Goal: Task Accomplishment & Management: Use online tool/utility

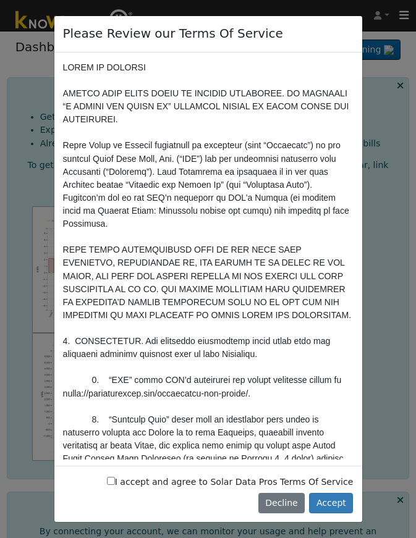
click at [107, 477] on input "I accept and agree to Solar Data Pros Terms Of Service" at bounding box center [111, 481] width 8 height 8
checkbox input "true"
click at [330, 507] on button "Accept" at bounding box center [331, 503] width 44 height 21
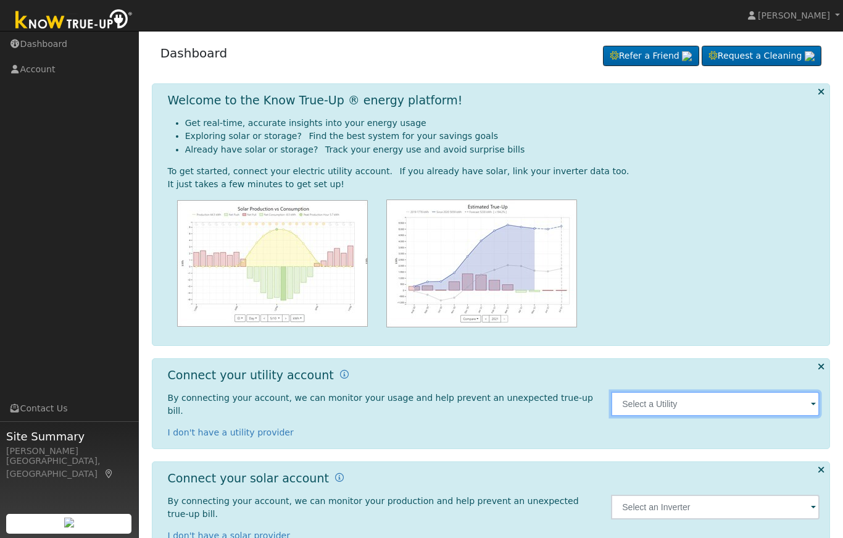
click at [415, 397] on input "text" at bounding box center [715, 403] width 209 height 25
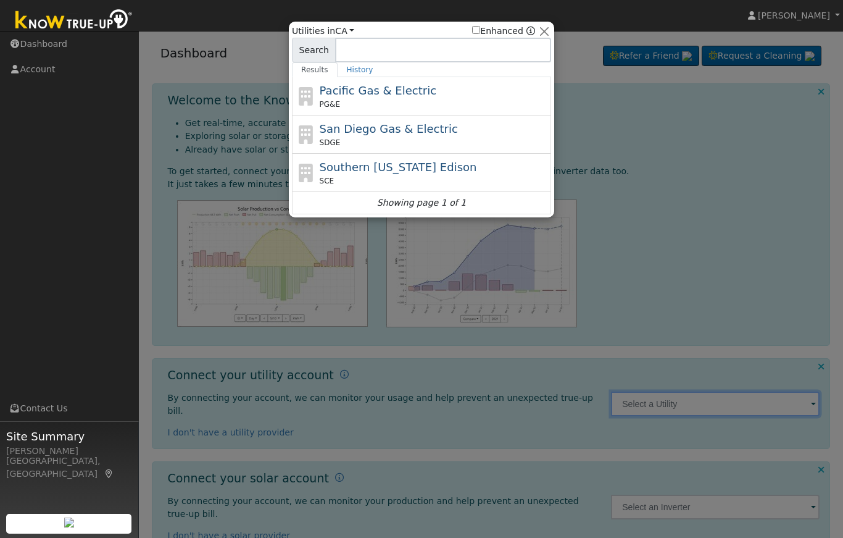
click at [377, 86] on span "Pacific Gas & Electric" at bounding box center [378, 90] width 117 height 13
type input "PG&E"
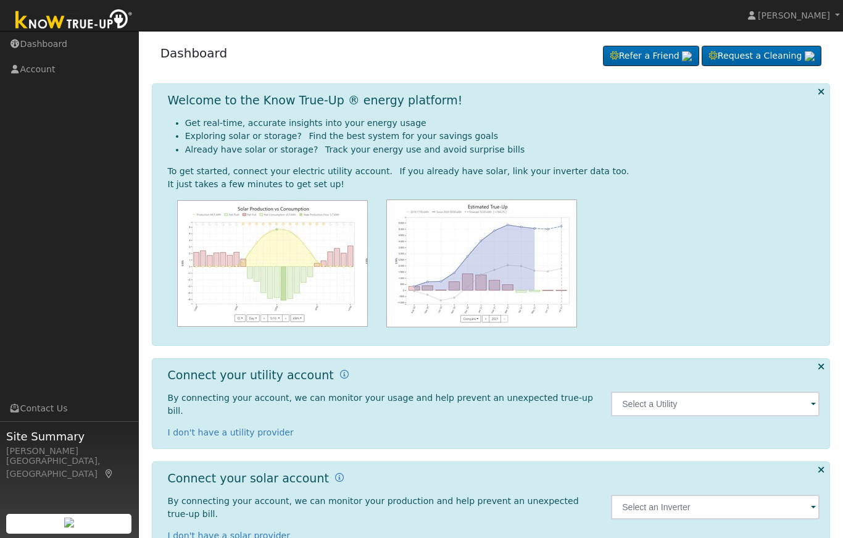
scroll to position [6, 0]
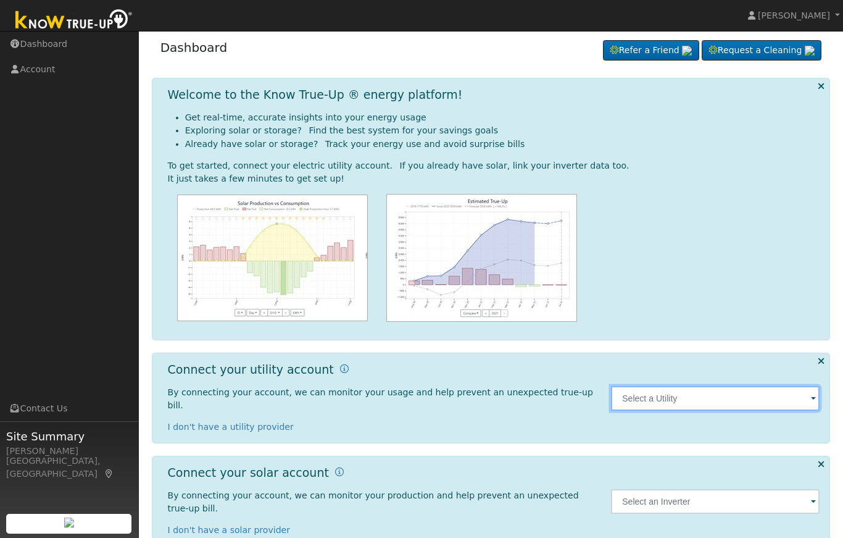
click at [809, 388] on input "text" at bounding box center [715, 398] width 209 height 25
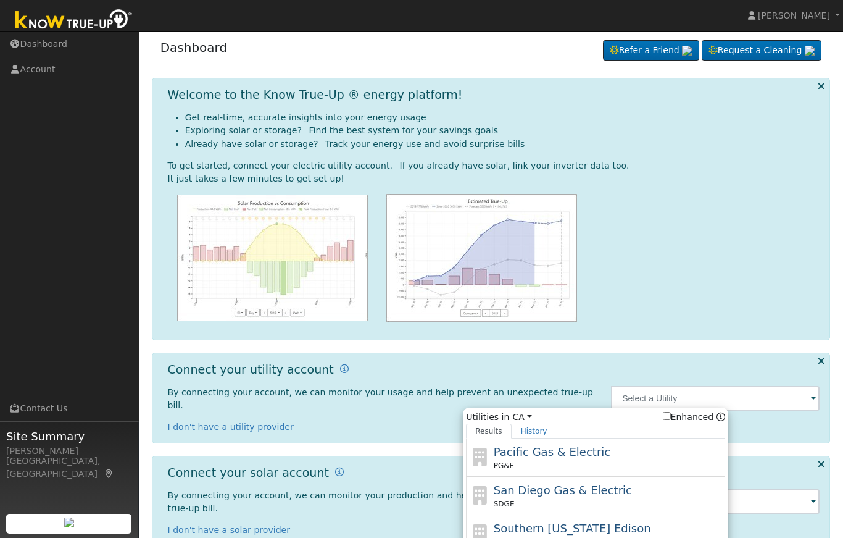
click at [579, 445] on span "Pacific Gas & Electric" at bounding box center [552, 451] width 117 height 13
type input "PG&E"
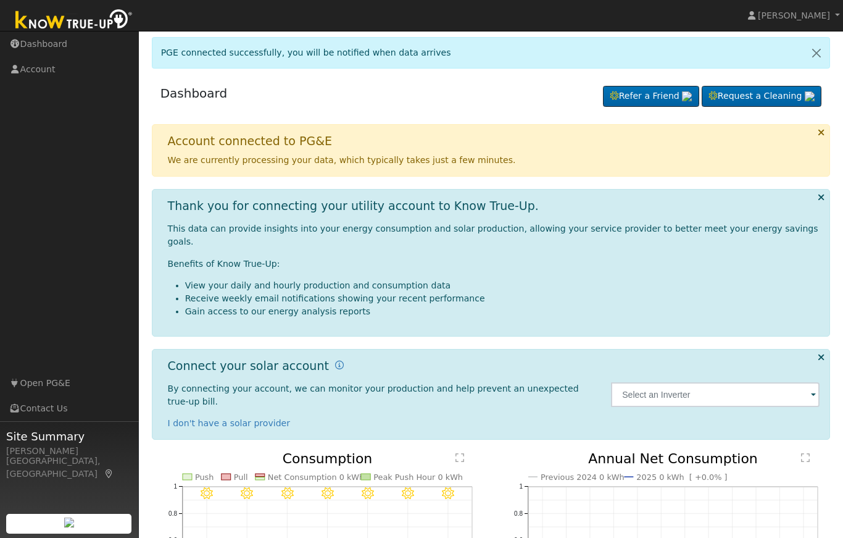
click at [812, 388] on span at bounding box center [813, 395] width 5 height 14
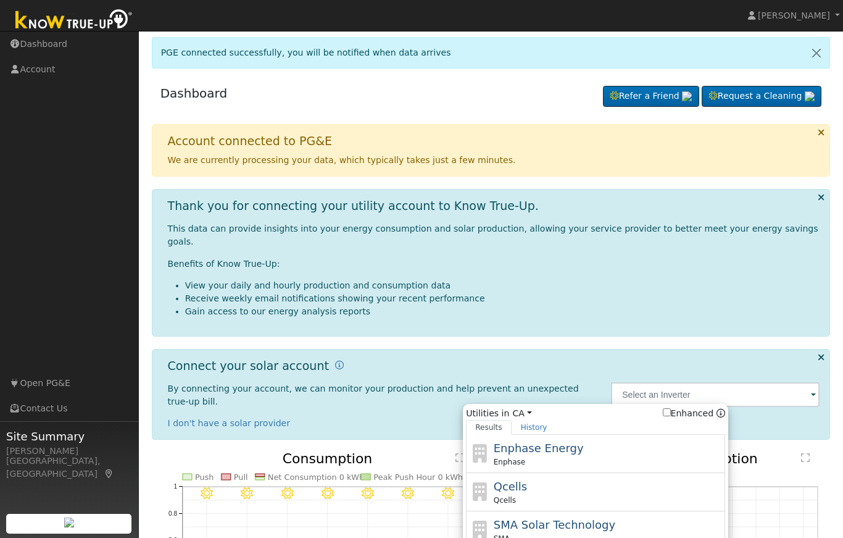
click at [577, 440] on div "Enphase Energy Enphase" at bounding box center [608, 454] width 229 height 28
type input "Enphase"
